Goal: Download file/media

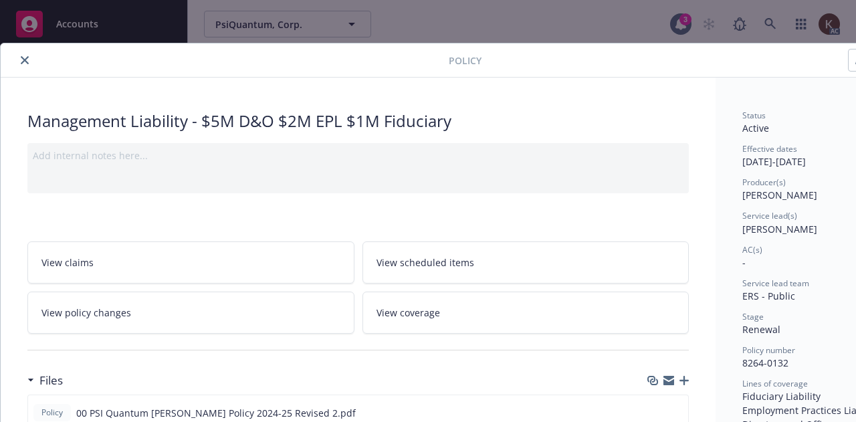
click at [29, 55] on button "close" at bounding box center [25, 60] width 16 height 16
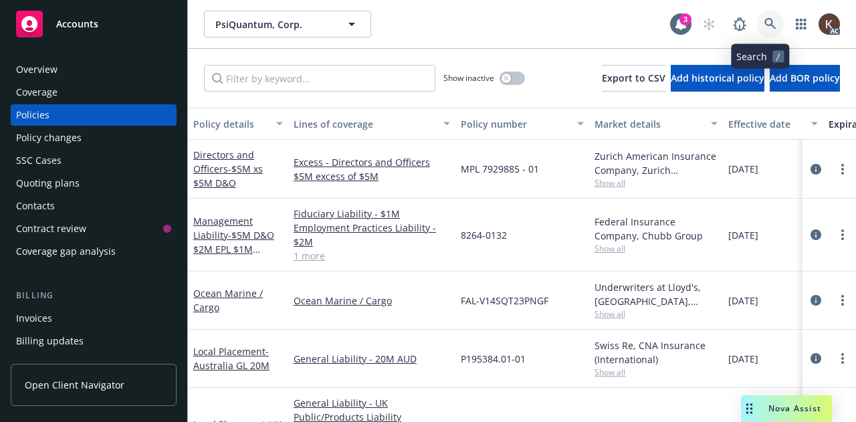
click at [764, 23] on icon at bounding box center [770, 24] width 12 height 12
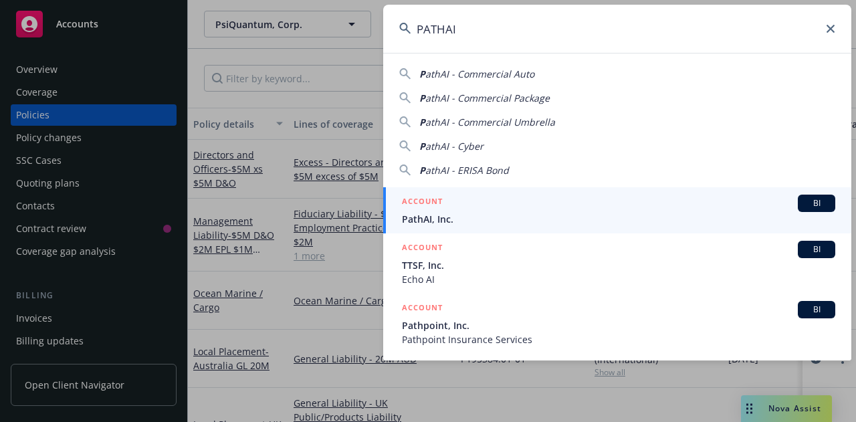
type input "PATHAI"
click at [492, 201] on div "ACCOUNT BI" at bounding box center [618, 203] width 433 height 17
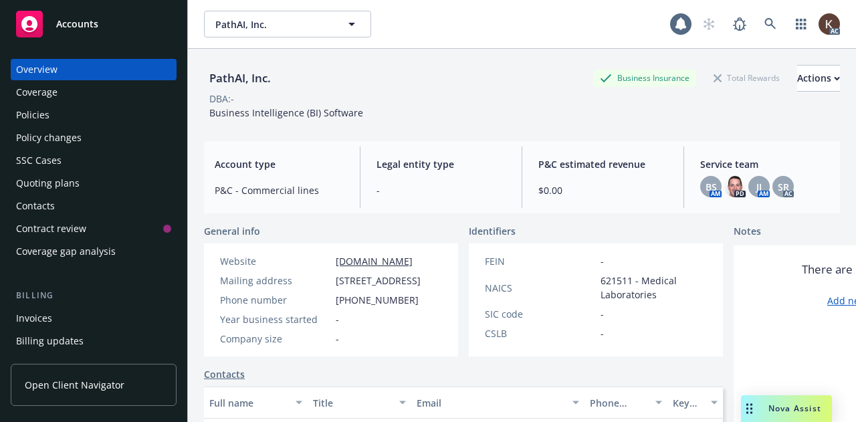
click at [86, 116] on div "Policies" at bounding box center [93, 114] width 155 height 21
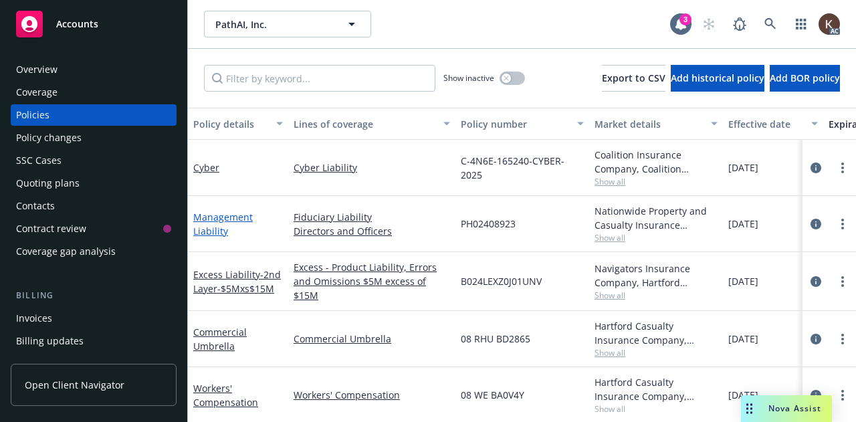
click at [215, 226] on link "Management Liability" at bounding box center [222, 224] width 59 height 27
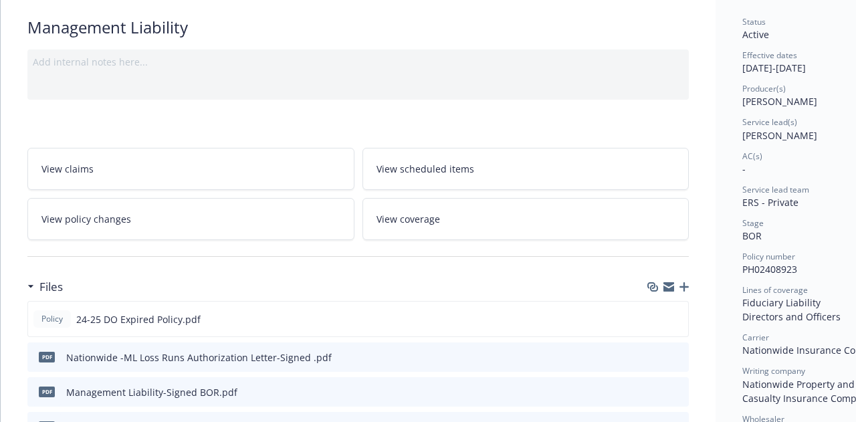
scroll to position [147, 0]
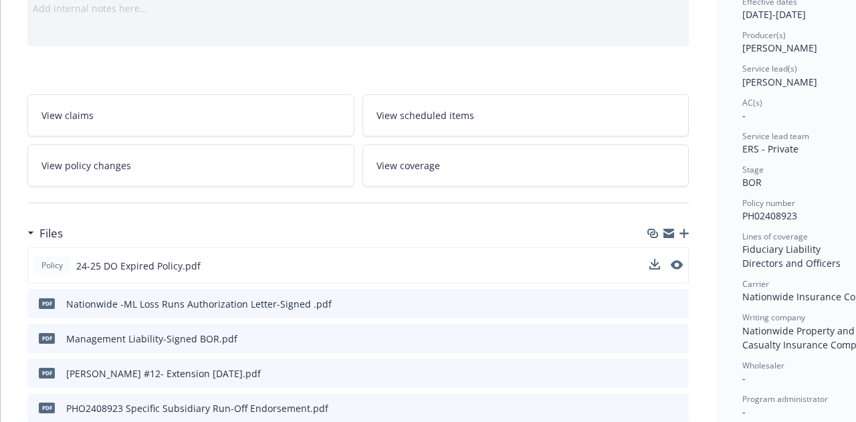
click at [648, 267] on div "Policy 24-25 DO Expired Policy.pdf" at bounding box center [357, 265] width 661 height 36
click at [650, 263] on icon "download file" at bounding box center [653, 264] width 11 height 11
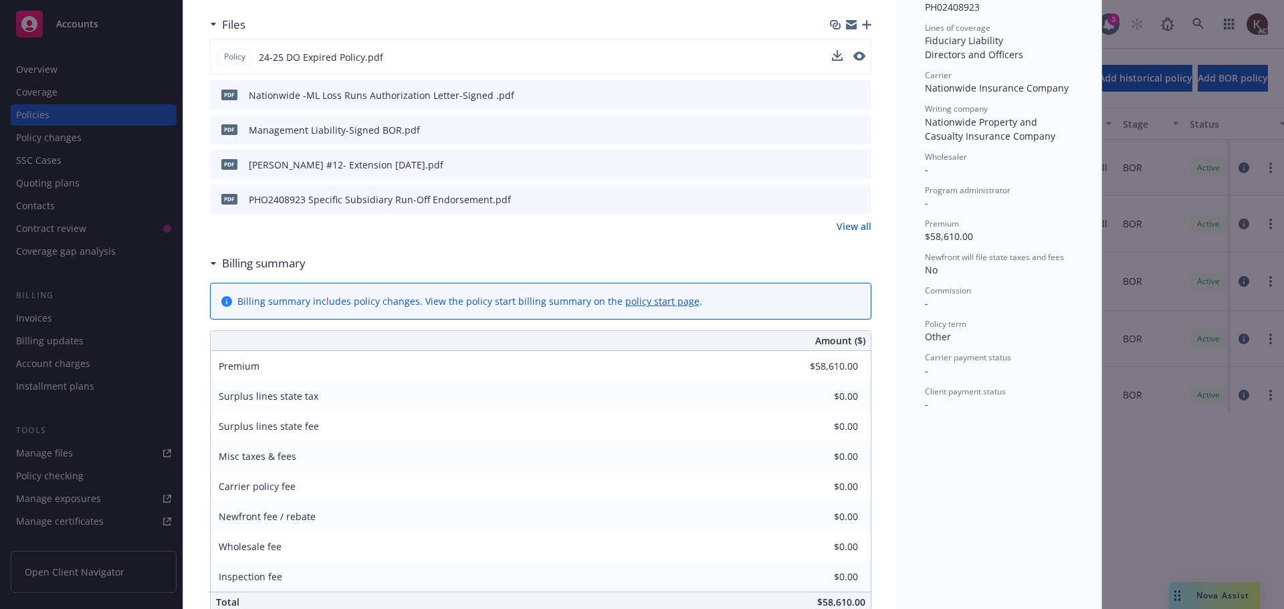
scroll to position [356, 0]
